Goal: Task Accomplishment & Management: Use online tool/utility

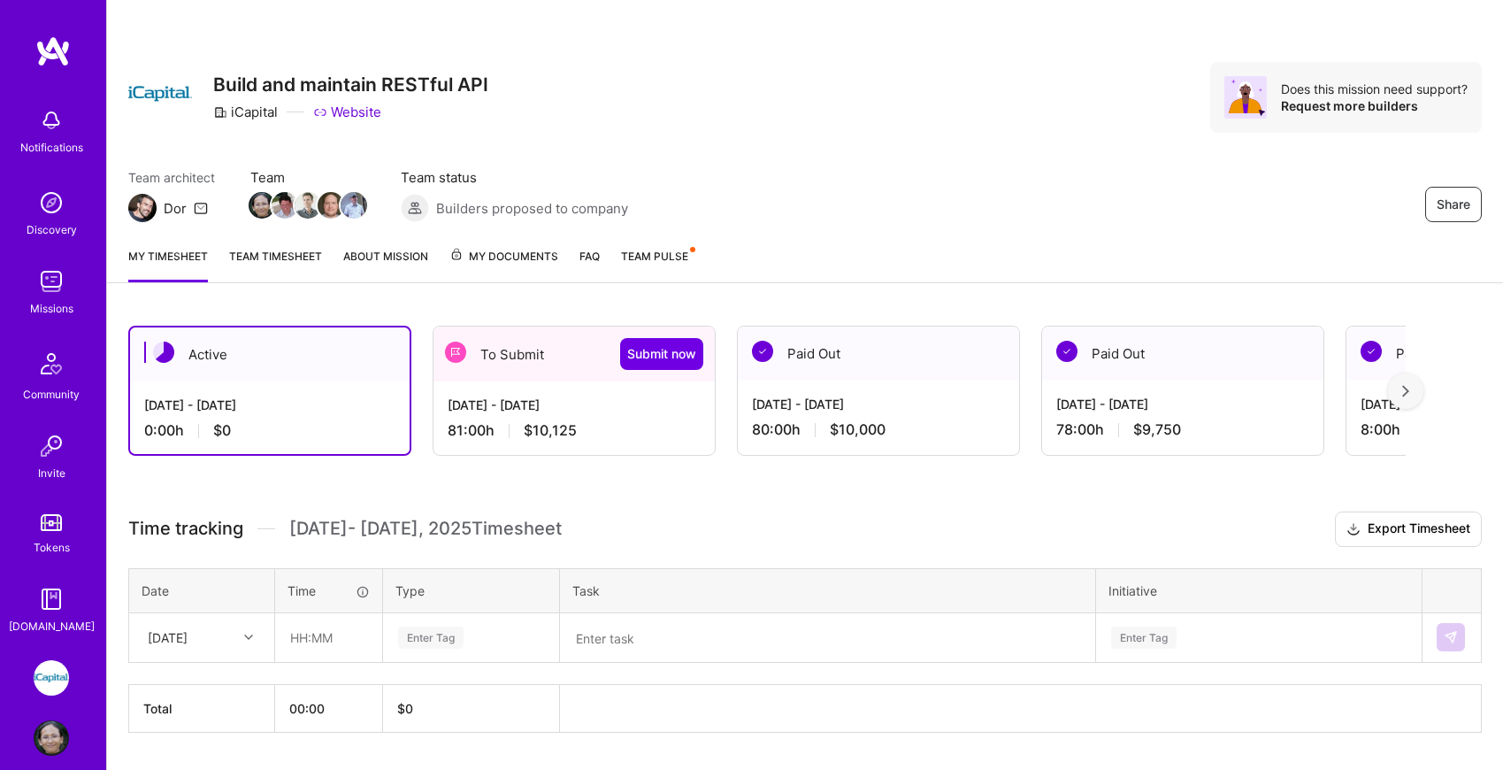
scroll to position [49, 0]
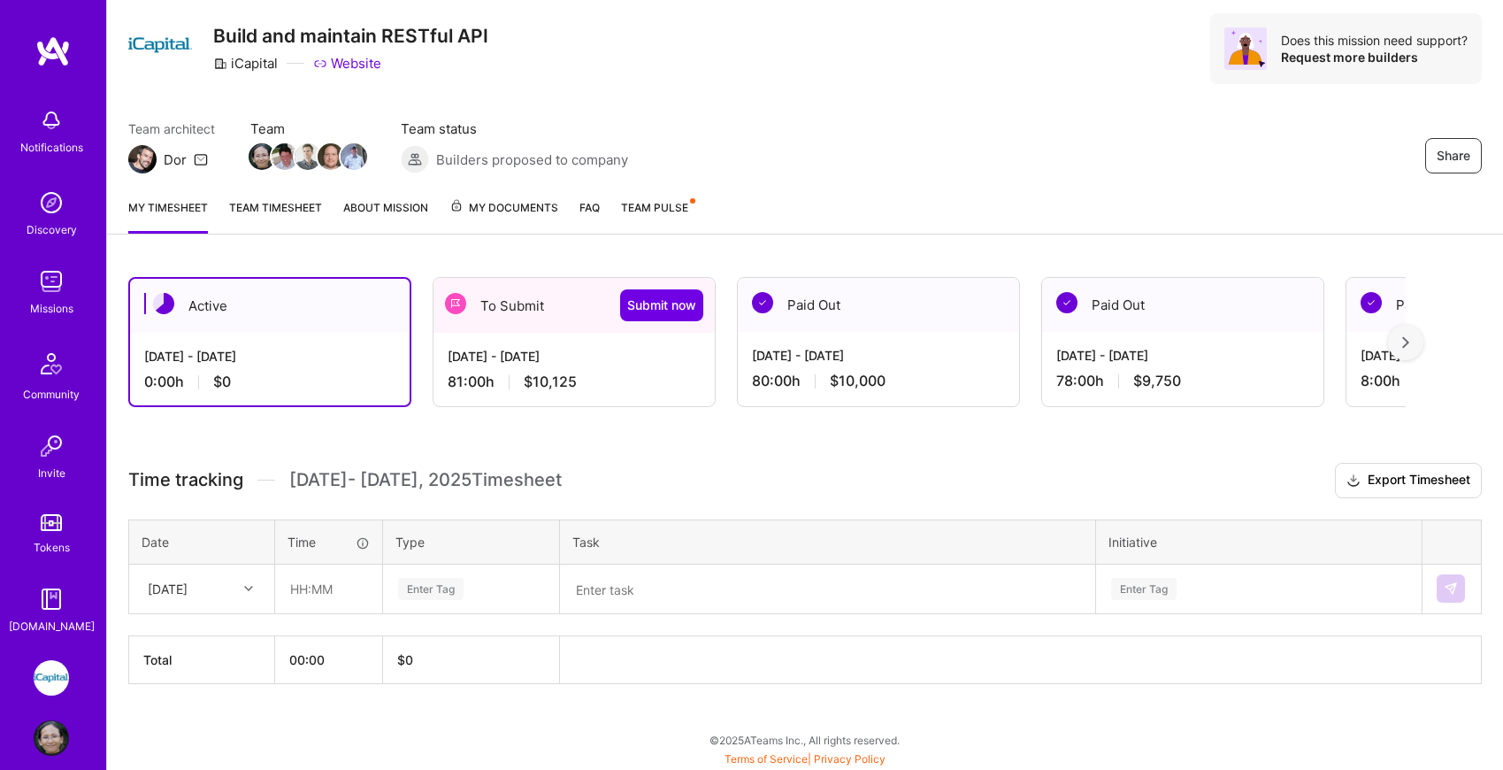
click at [494, 336] on div "[DATE] - [DATE] 81:00 h $10,125" at bounding box center [573, 369] width 281 height 73
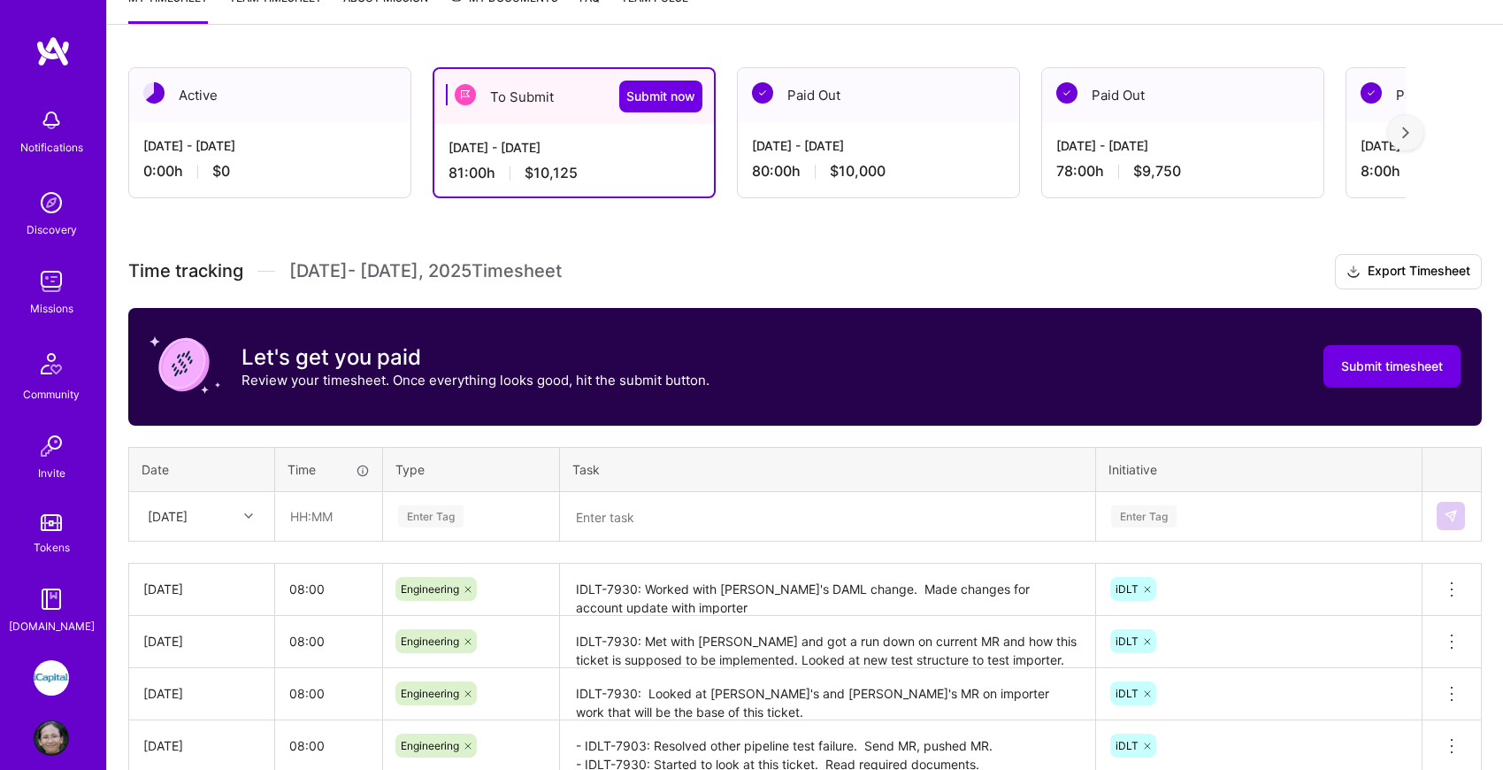
scroll to position [269, 0]
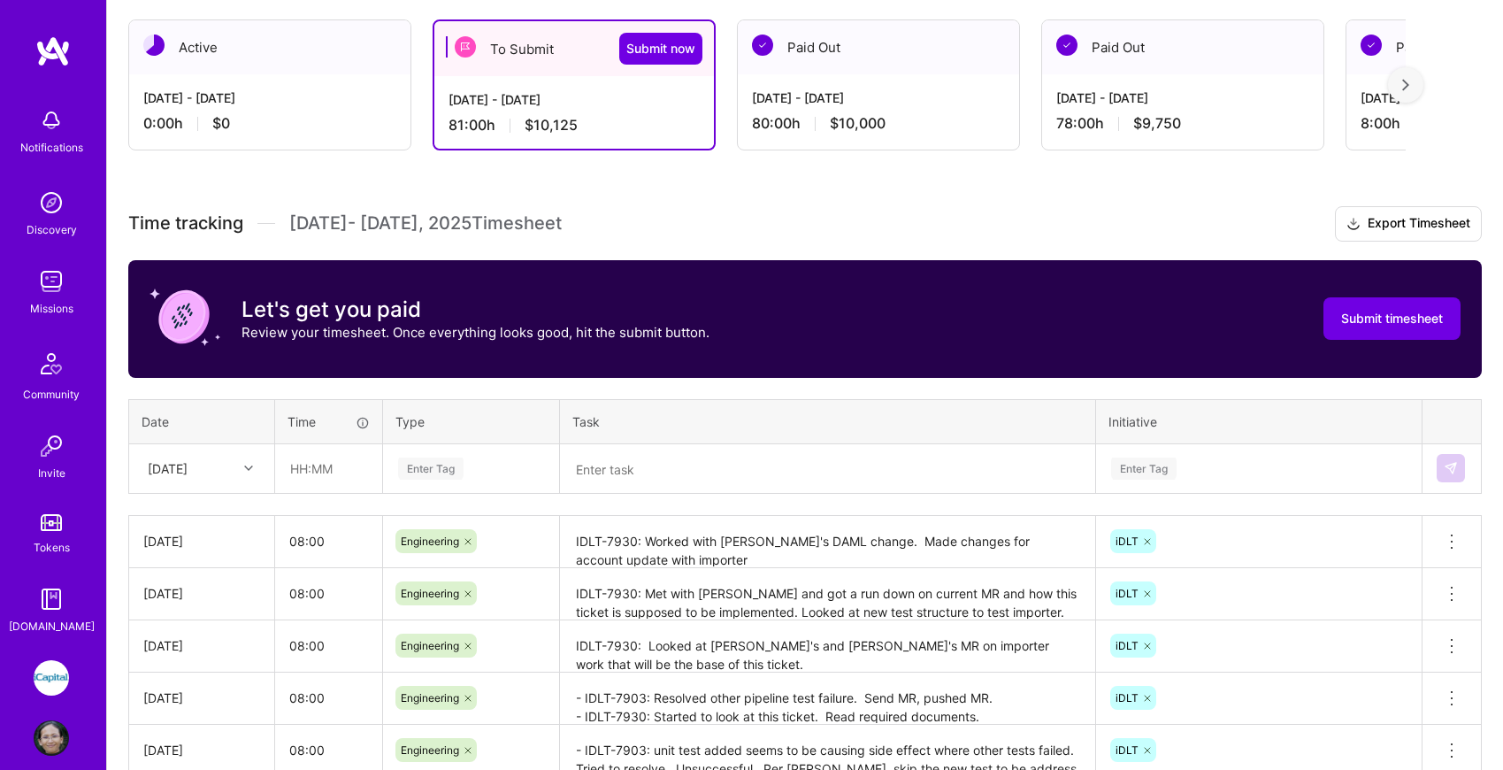
click at [244, 492] on div "[DATE]" at bounding box center [201, 468] width 143 height 47
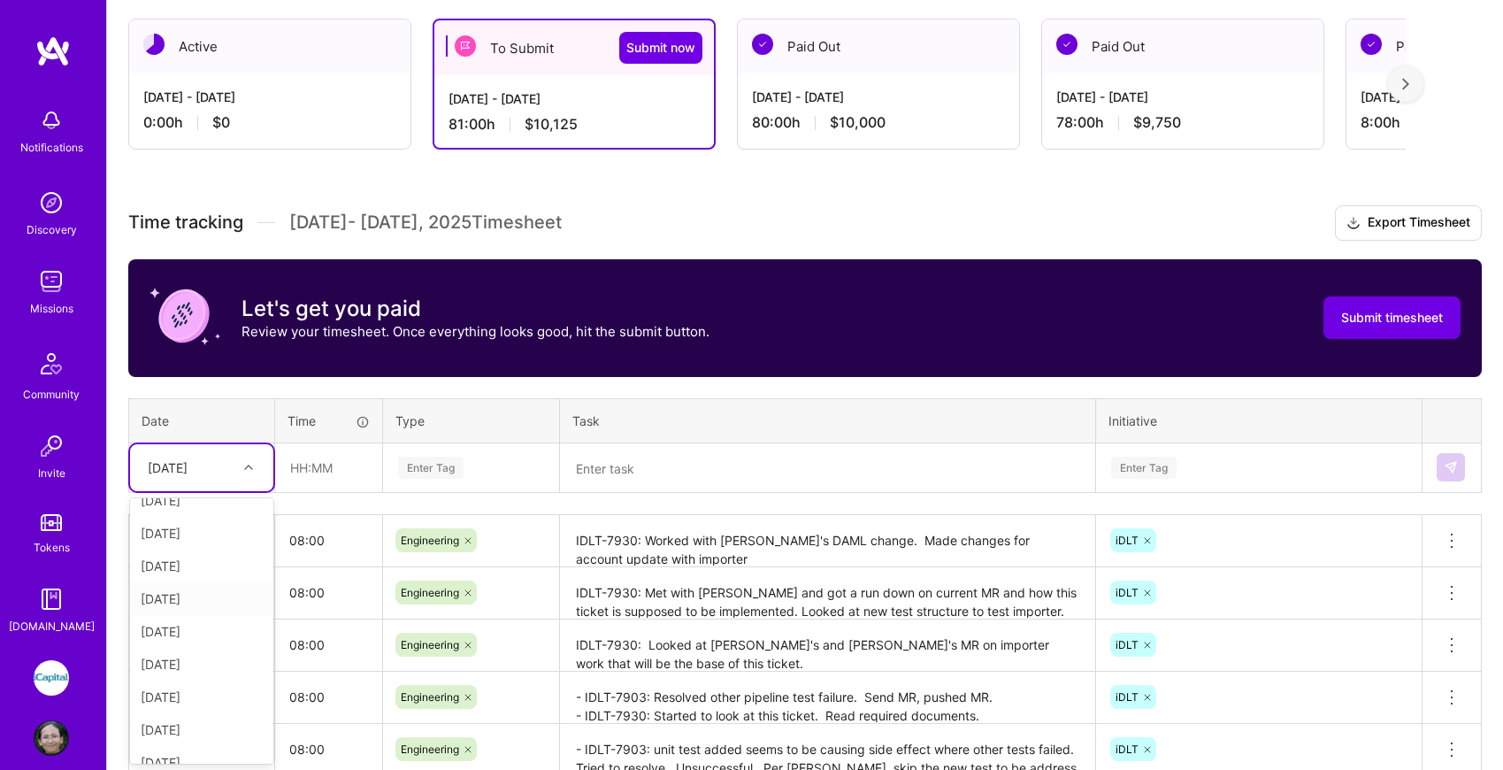
scroll to position [200, 0]
click at [201, 739] on div "[DATE]" at bounding box center [201, 743] width 143 height 33
click at [303, 467] on input "text" at bounding box center [328, 467] width 105 height 47
type input "06:00"
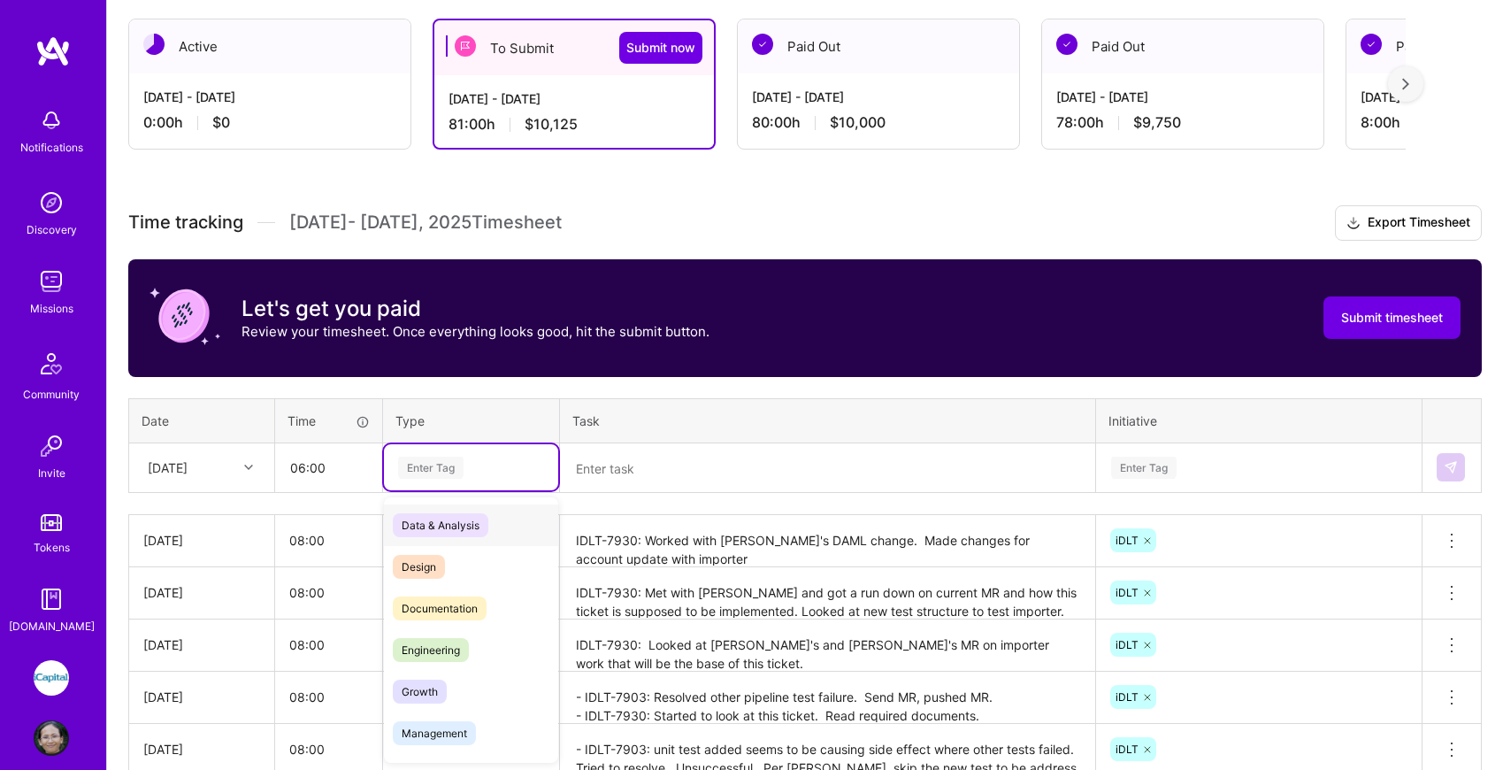
click at [456, 471] on div "Enter Tag" at bounding box center [430, 467] width 65 height 27
click at [473, 659] on div "Engineering" at bounding box center [471, 650] width 174 height 42
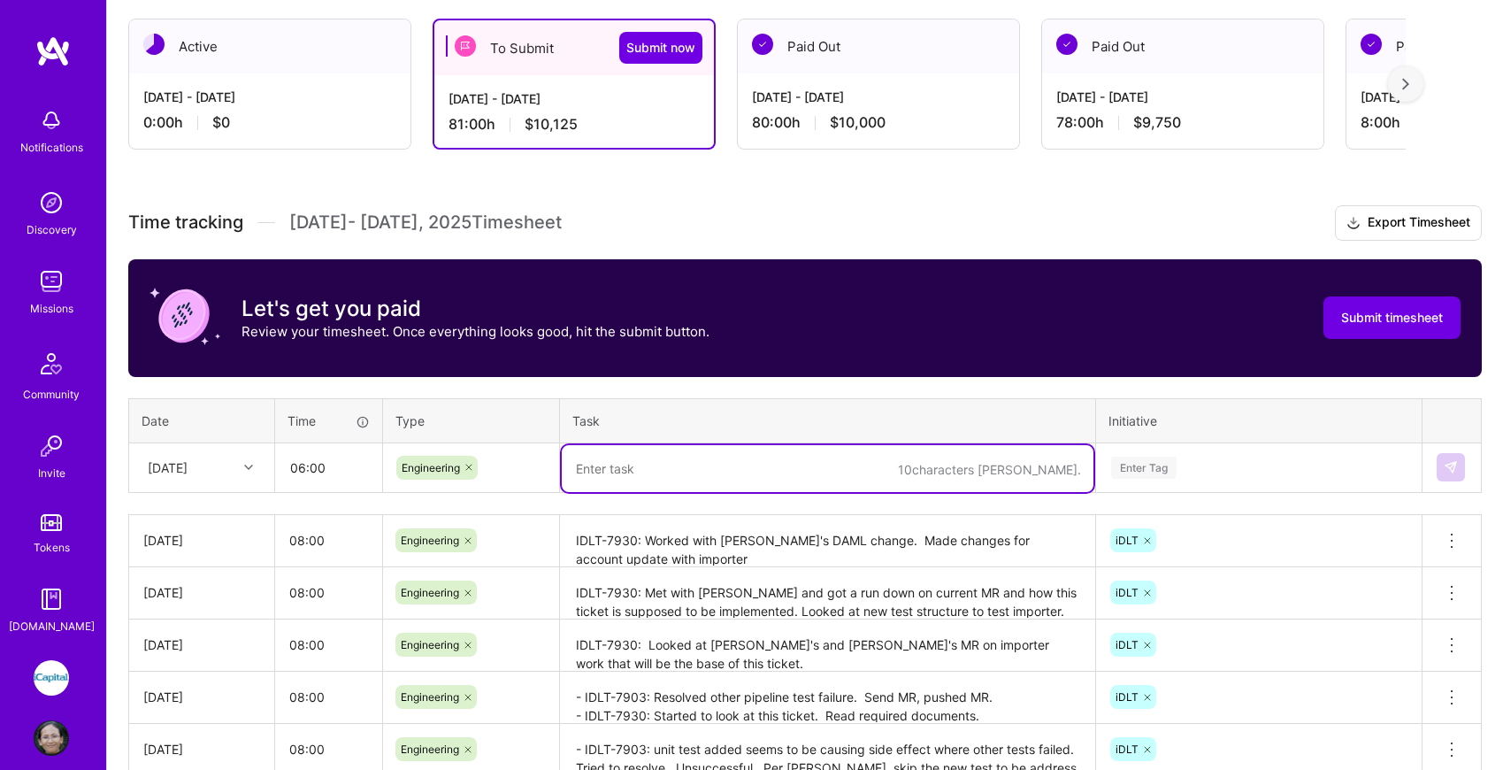
click at [621, 466] on textarea at bounding box center [828, 468] width 532 height 47
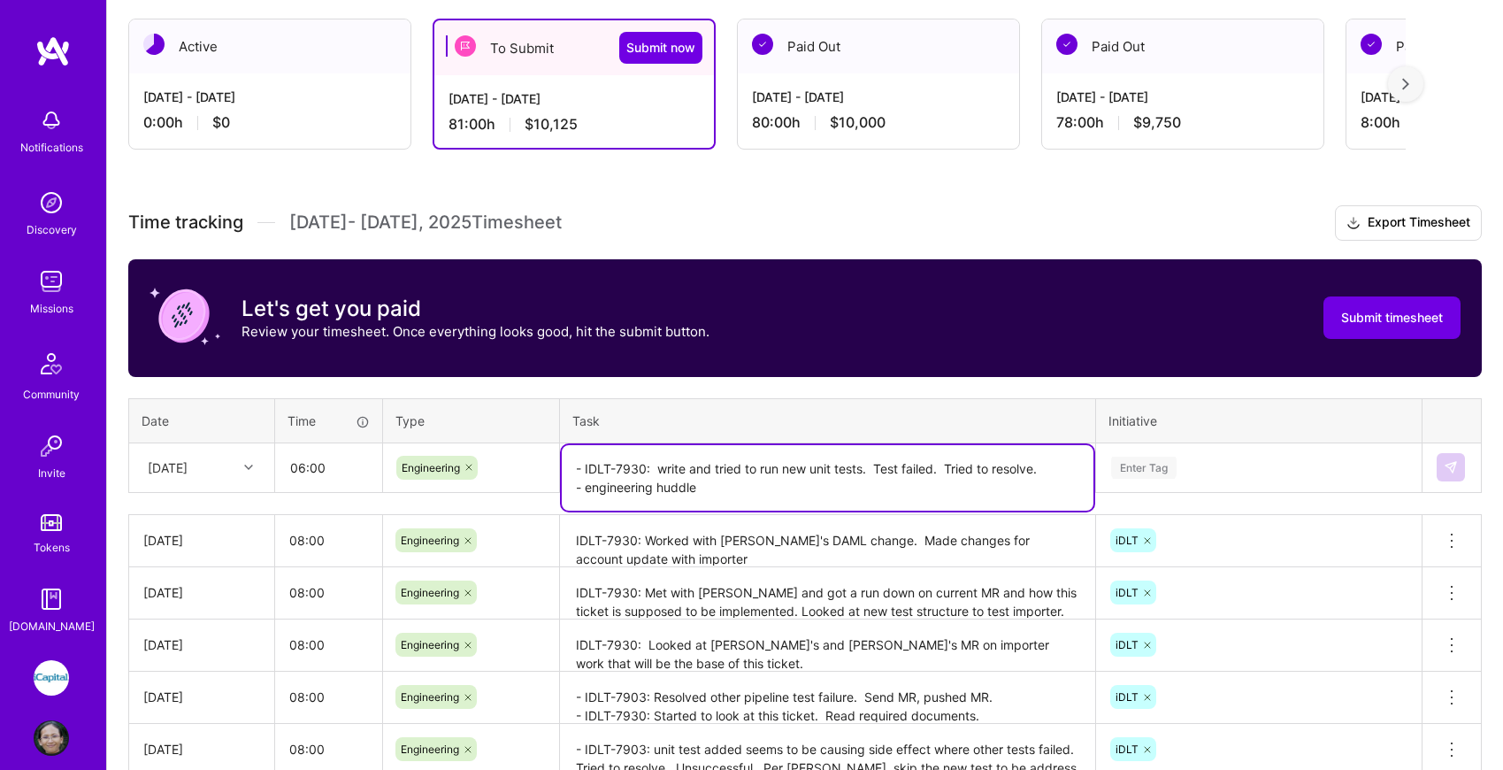
type textarea "- IDLT-7930: write and tried to run new unit tests. Test failed. Tried to resol…"
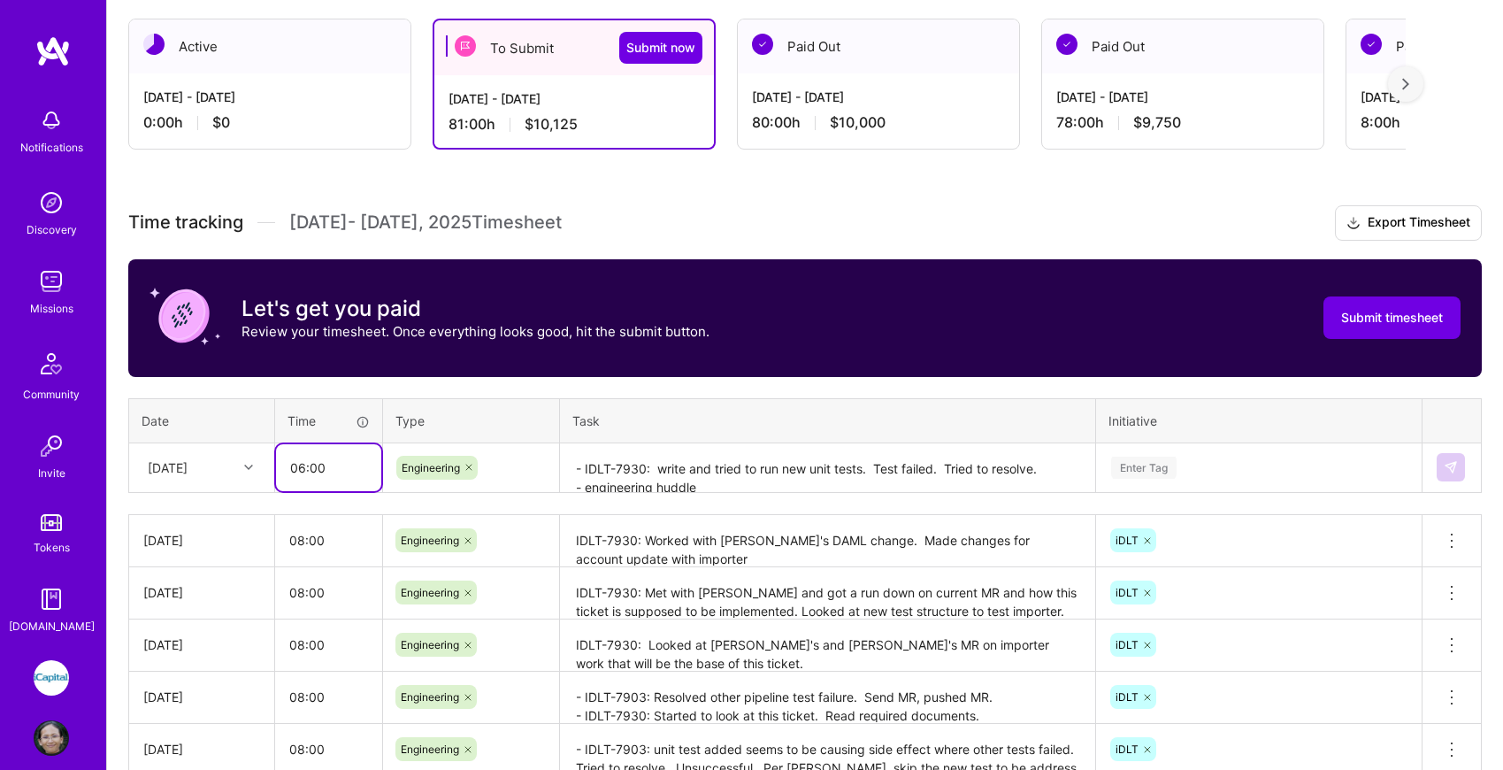
click at [304, 470] on input "06:00" at bounding box center [328, 467] width 105 height 47
type input "05:00"
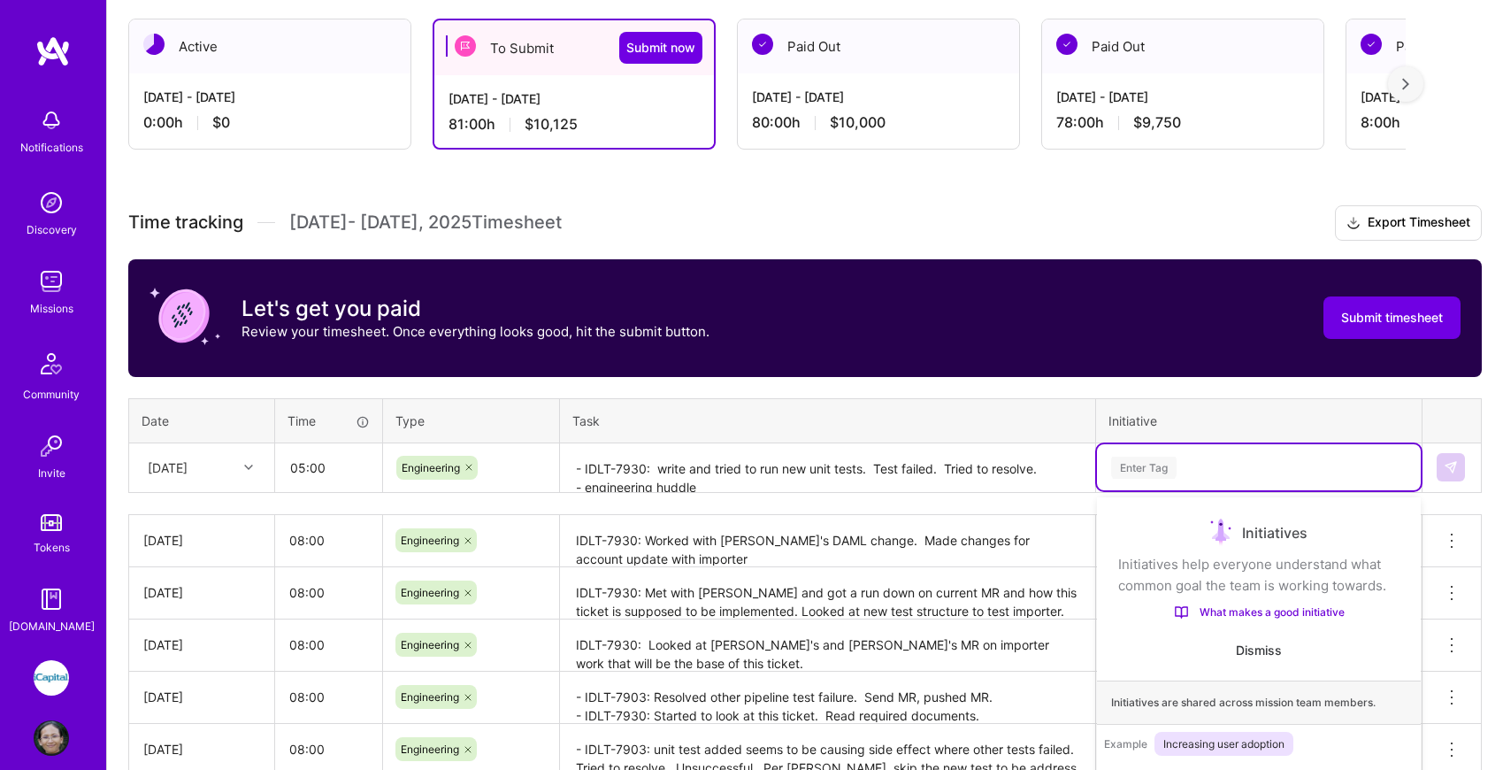
scroll to position [403, 0]
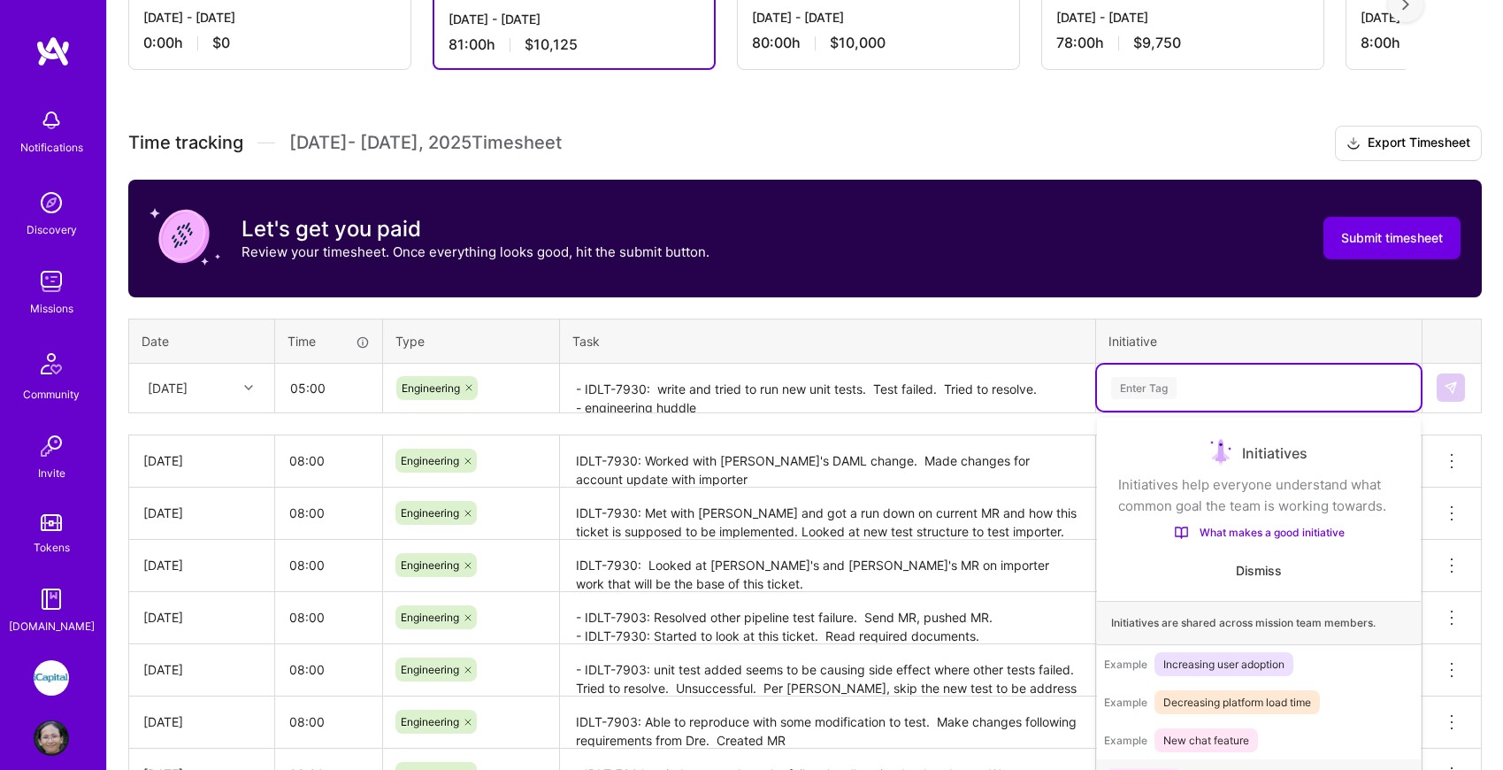
click at [1191, 410] on div "option Onboarding focused, 1 of 9. 9 results available. Use Up and Down to choo…" at bounding box center [1259, 387] width 324 height 46
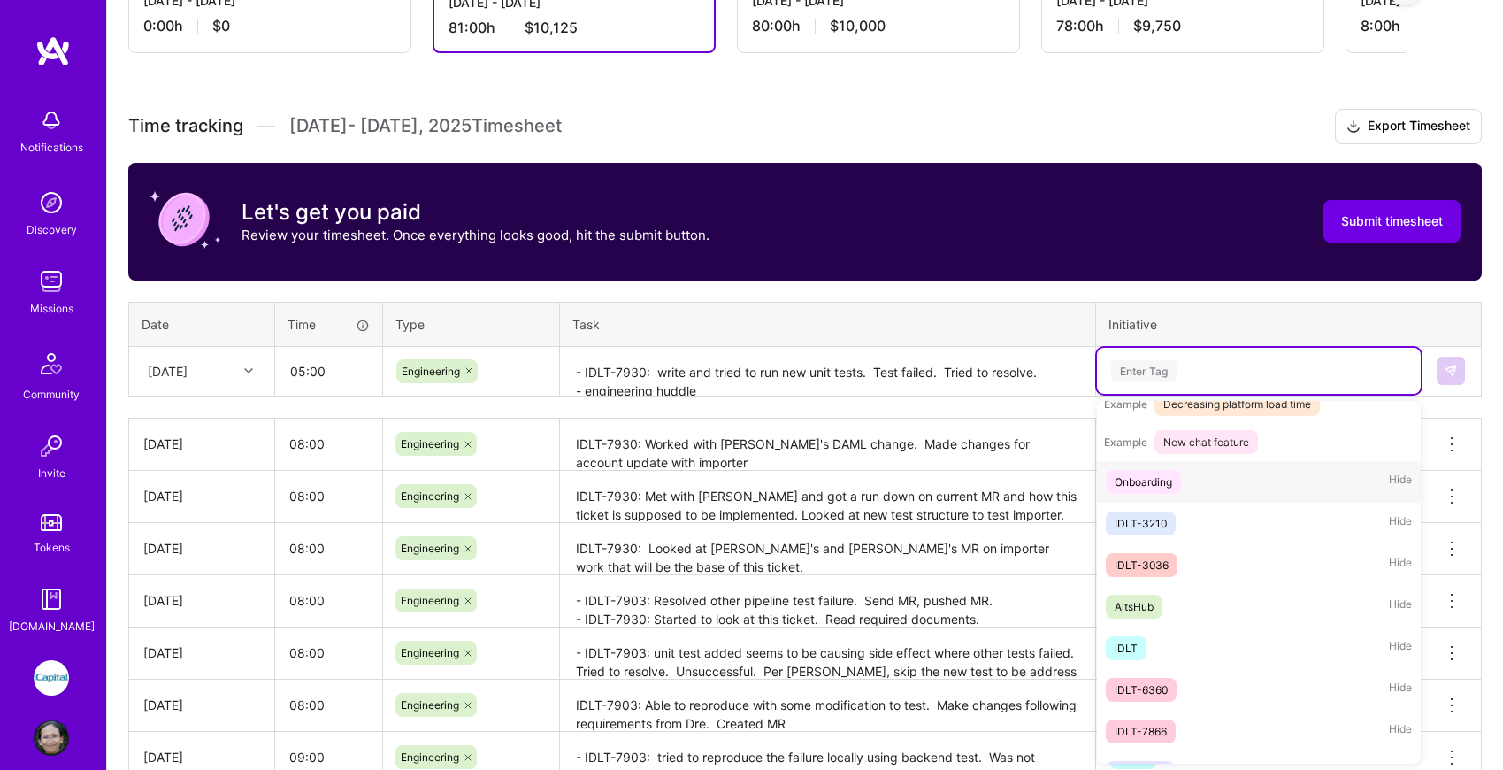
scroll to position [285, 0]
click at [1166, 639] on div "iDLT Hide" at bounding box center [1259, 645] width 324 height 42
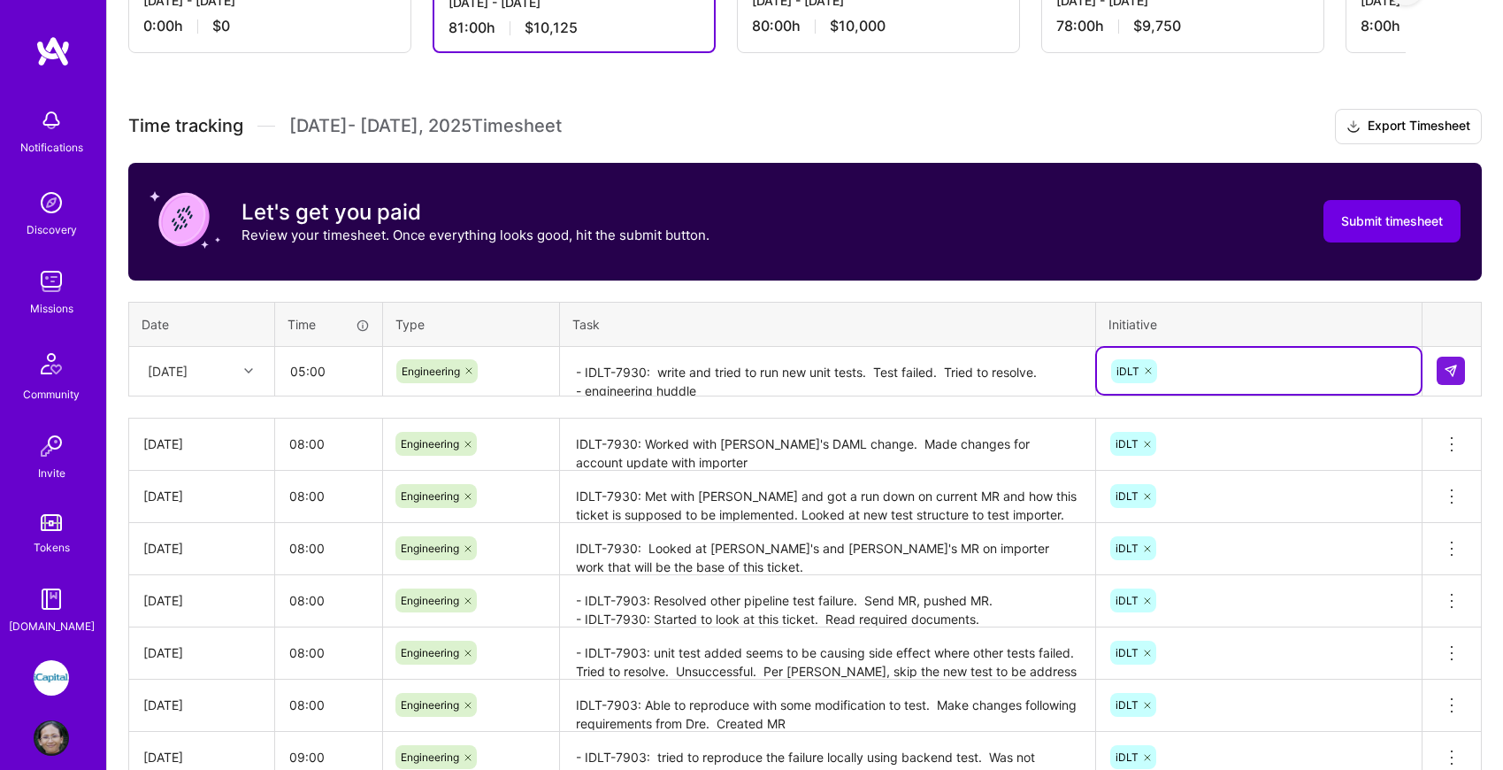
click at [1359, 316] on div "Initiative" at bounding box center [1258, 324] width 301 height 19
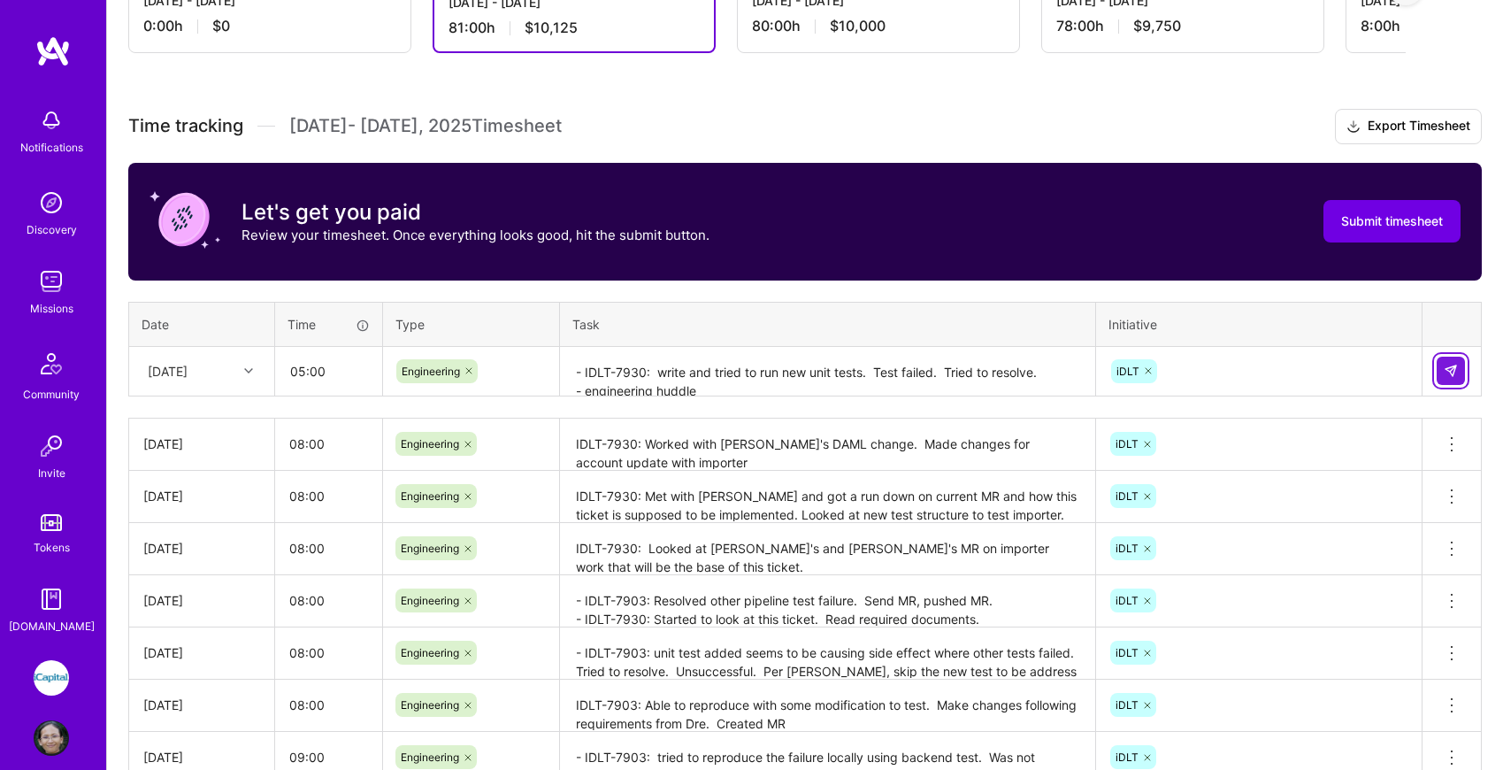
click at [1456, 365] on img at bounding box center [1450, 371] width 14 height 14
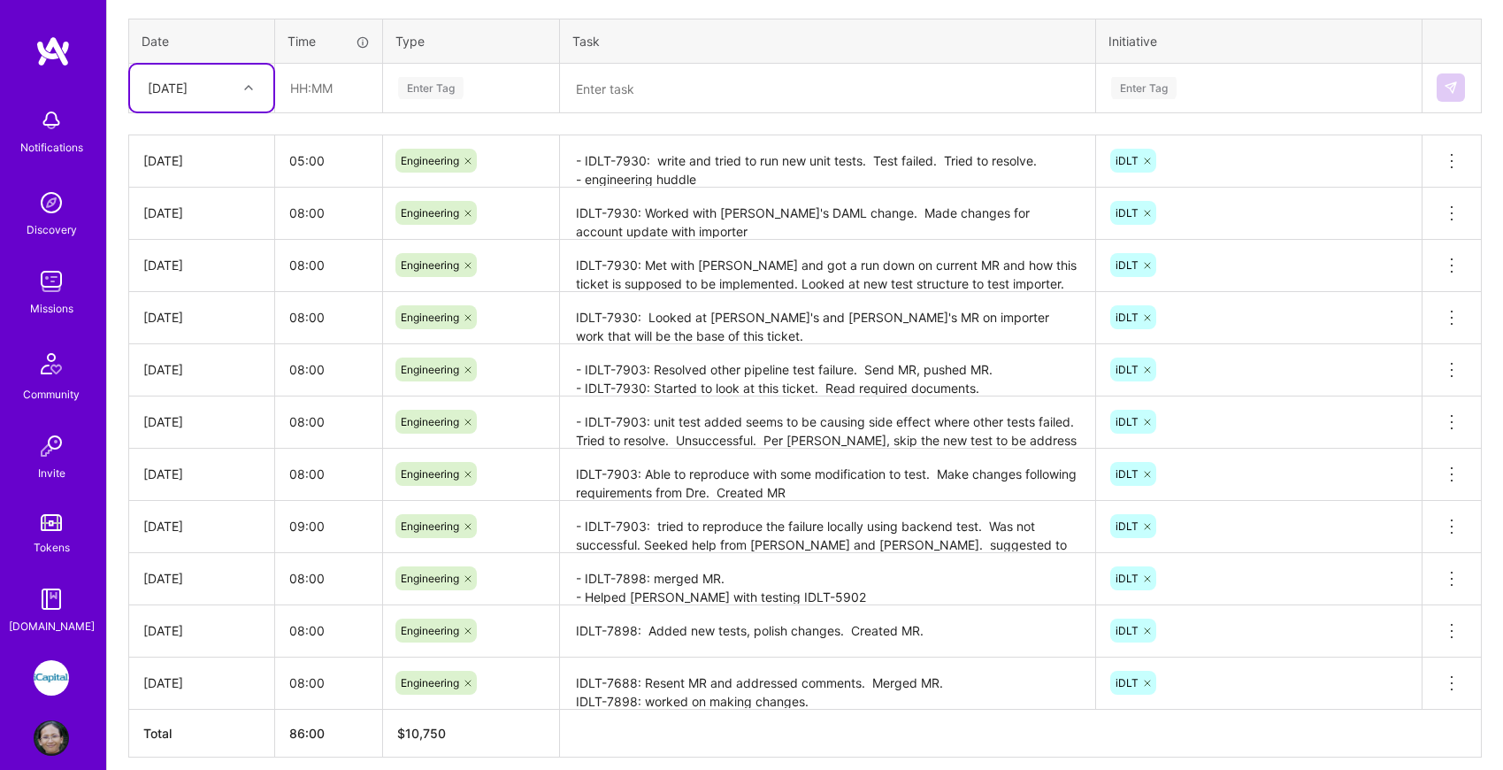
scroll to position [681, 0]
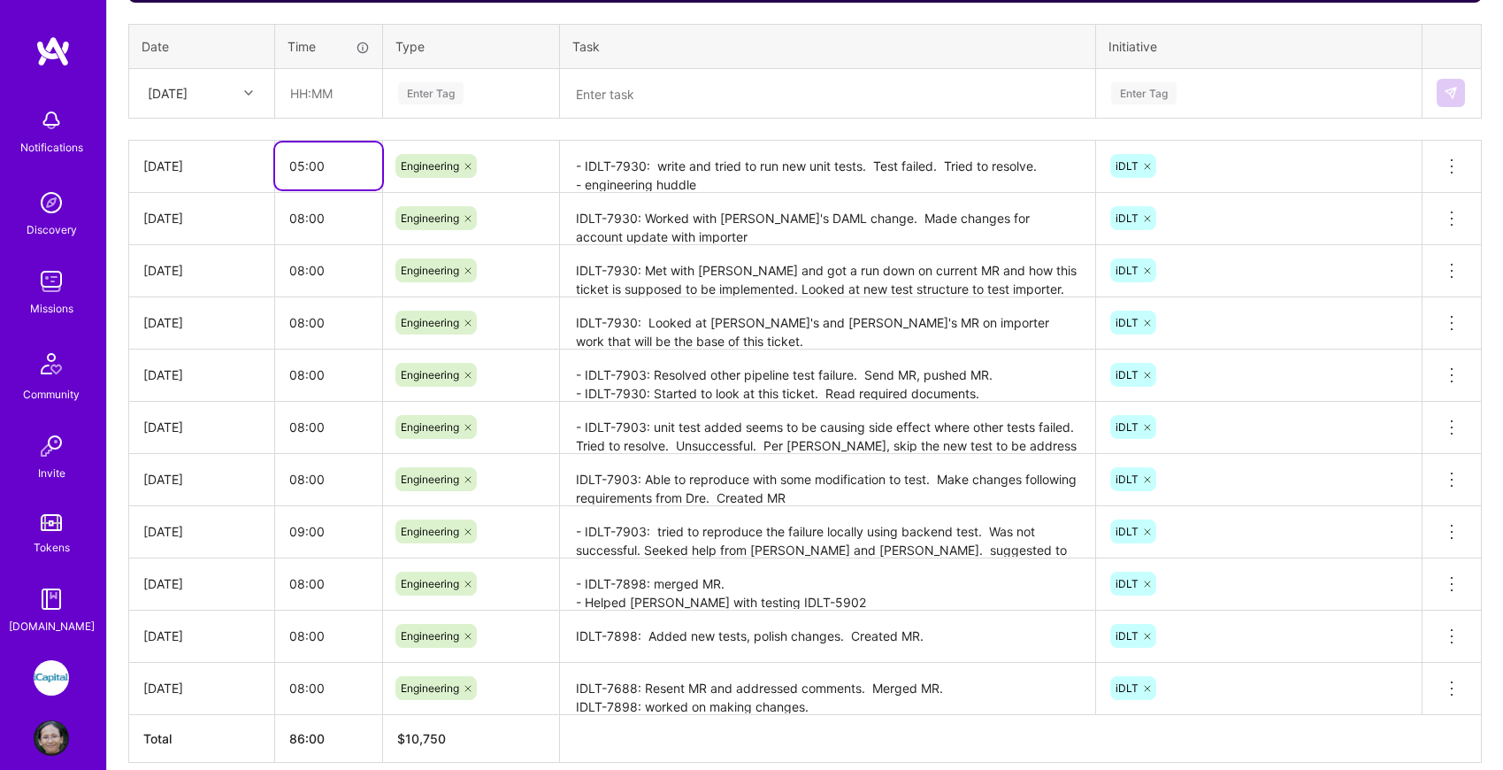
click at [305, 161] on input "05:00" at bounding box center [328, 165] width 107 height 47
click at [300, 166] on input "05:00" at bounding box center [328, 165] width 107 height 47
click at [302, 166] on input "05:00" at bounding box center [328, 165] width 107 height 47
type input "06:00"
click at [444, 350] on td "Engineering" at bounding box center [471, 374] width 177 height 52
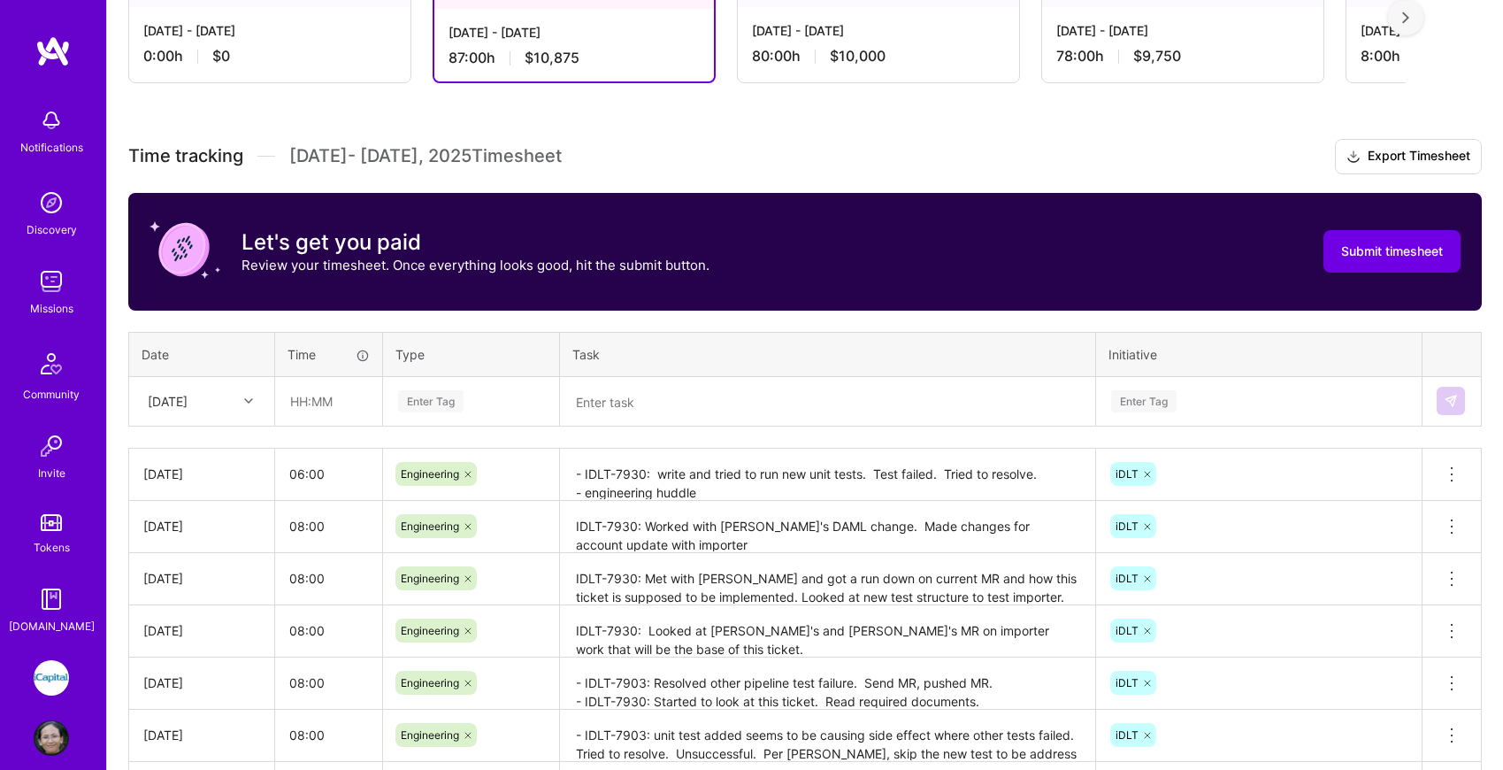
scroll to position [0, 0]
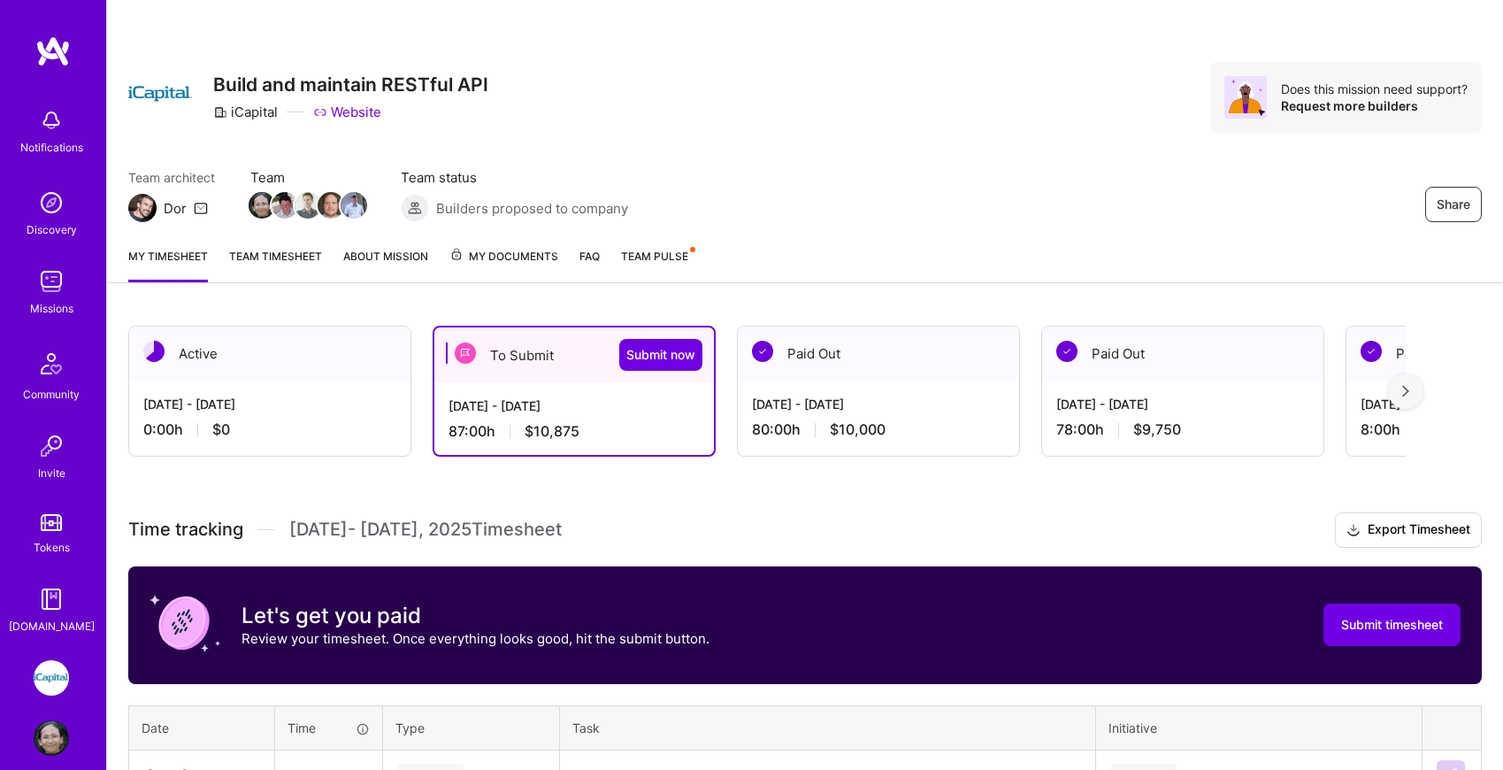
click at [1010, 542] on h3 "Time tracking [DATE] - [DATE] Timesheet Export Timesheet" at bounding box center [804, 529] width 1353 height 35
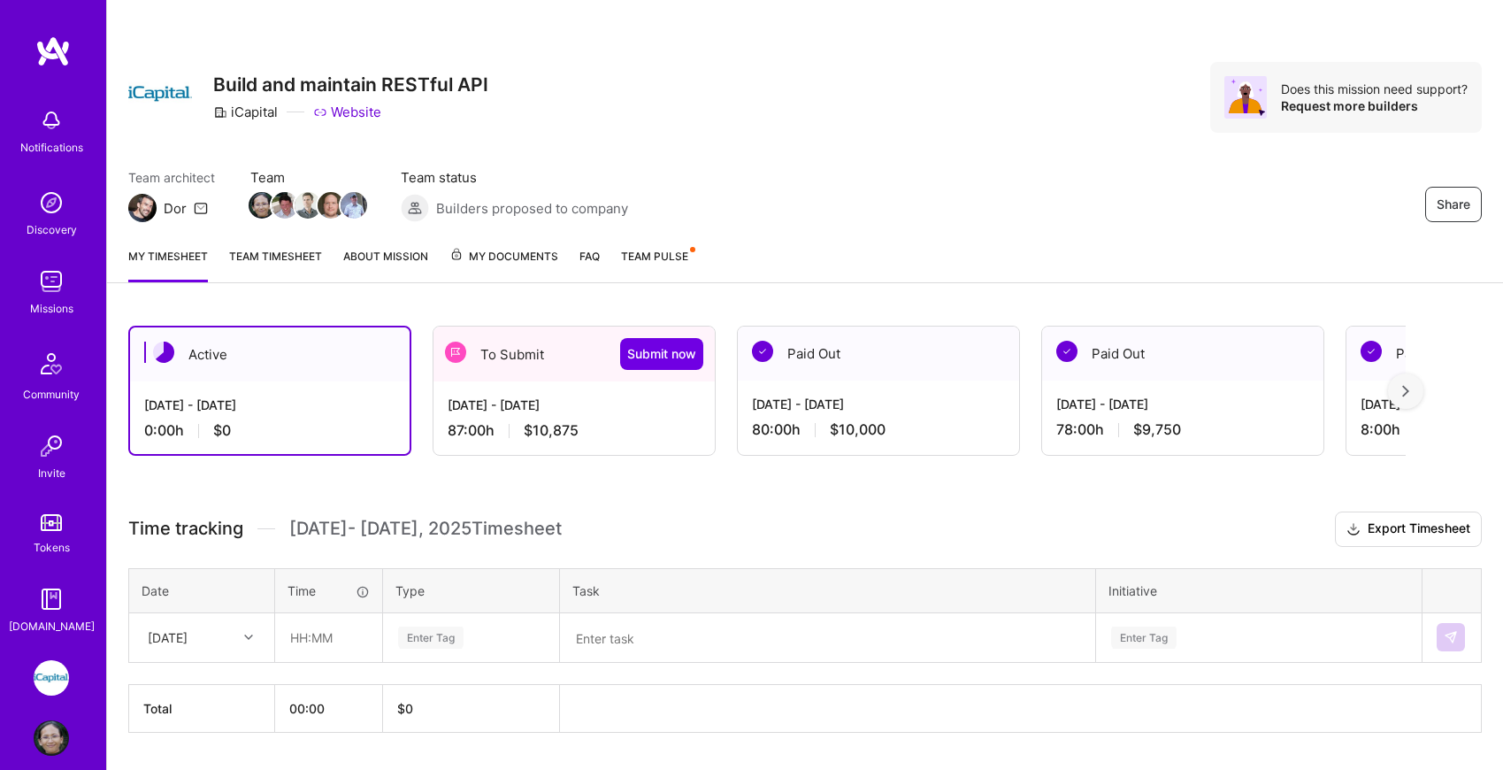
scroll to position [49, 0]
